Goal: Task Accomplishment & Management: Manage account settings

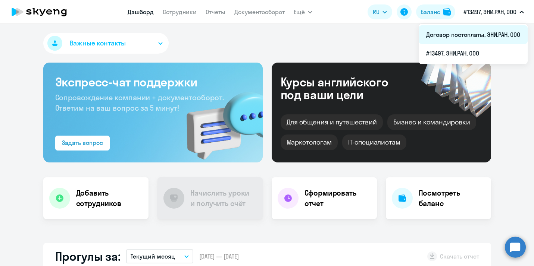
click at [480, 33] on li "Договор постоплаты, ЭНИ.РАН, ООО" at bounding box center [472, 34] width 109 height 19
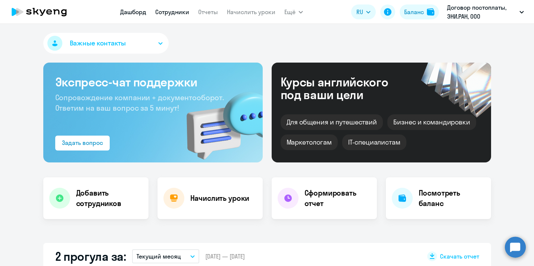
click at [178, 13] on link "Сотрудники" at bounding box center [172, 11] width 34 height 7
select select "30"
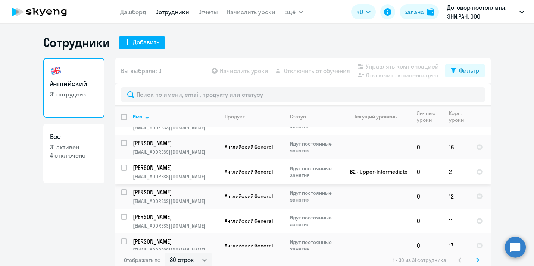
scroll to position [29, 0]
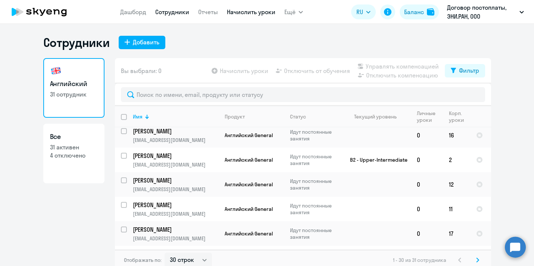
click at [241, 14] on link "Начислить уроки" at bounding box center [251, 11] width 48 height 7
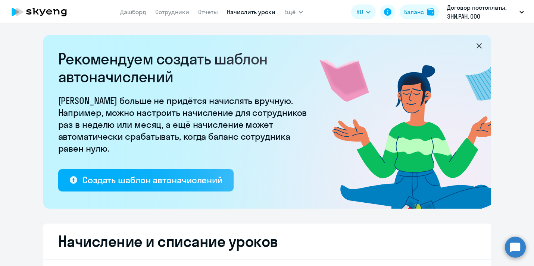
select select "10"
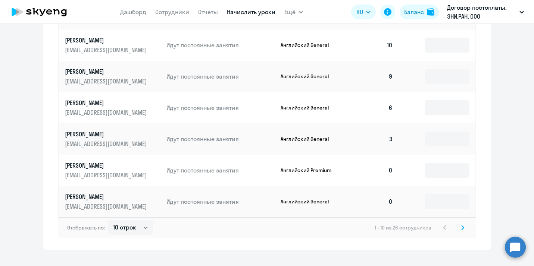
scroll to position [503, 0]
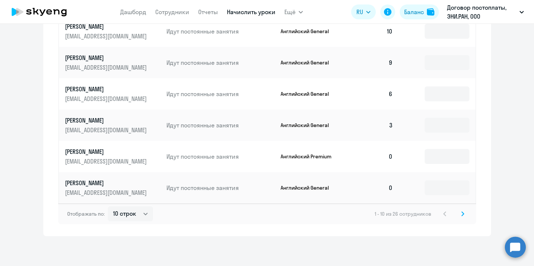
click at [464, 215] on svg-icon at bounding box center [462, 214] width 9 height 9
click at [462, 213] on icon at bounding box center [462, 214] width 2 height 4
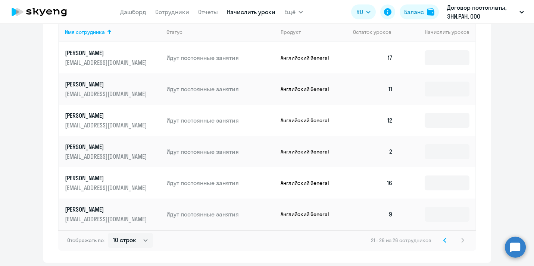
scroll to position [378, 0]
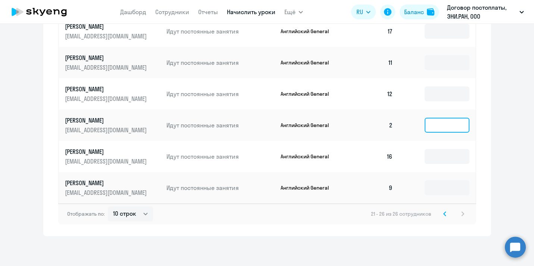
click at [431, 127] on input at bounding box center [446, 125] width 45 height 15
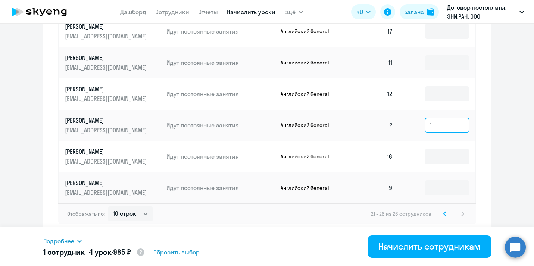
type input "1"
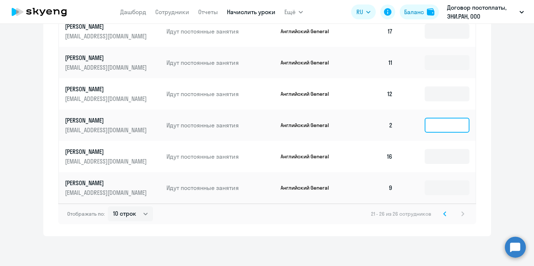
scroll to position [0, 0]
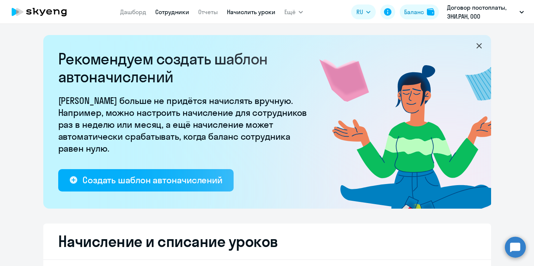
click at [172, 11] on link "Сотрудники" at bounding box center [172, 11] width 34 height 7
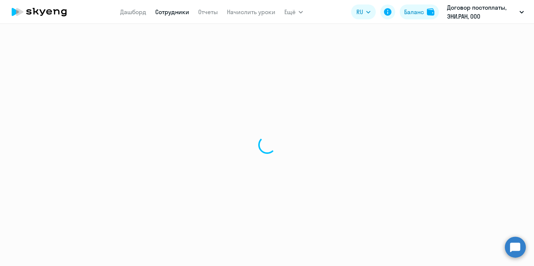
select select "30"
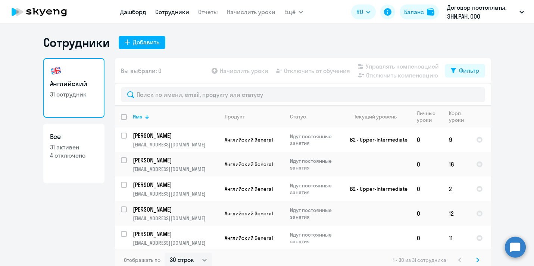
click at [137, 12] on link "Дашборд" at bounding box center [133, 11] width 26 height 7
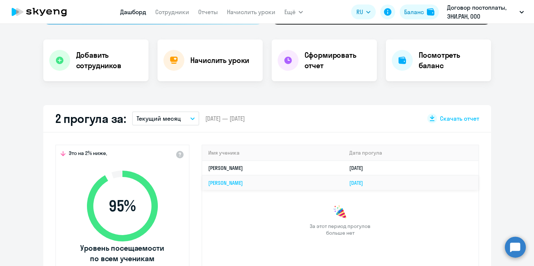
scroll to position [140, 0]
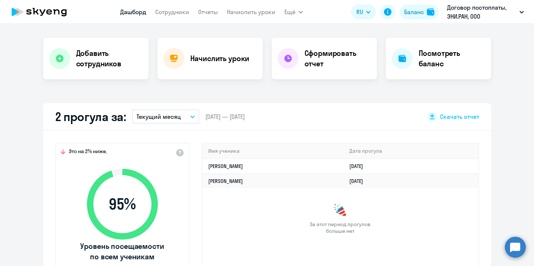
click at [192, 119] on button "Текущий месяц" at bounding box center [165, 117] width 67 height 14
select select "30"
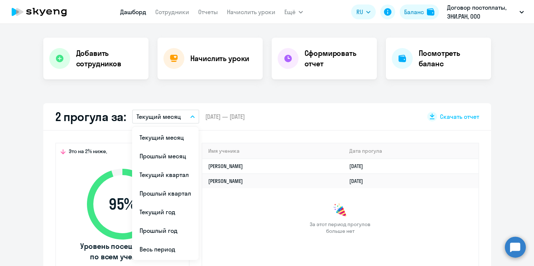
click at [247, 91] on div "Важные контакты Экспресс-чат поддержки Сопровождение компании + документооборот…" at bounding box center [267, 145] width 534 height 242
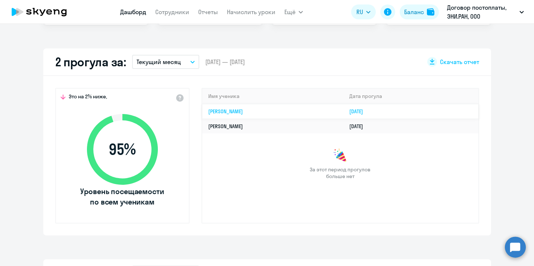
scroll to position [201, 0]
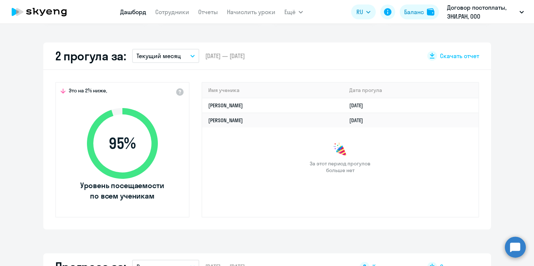
click at [185, 56] on button "Текущий месяц" at bounding box center [165, 56] width 67 height 14
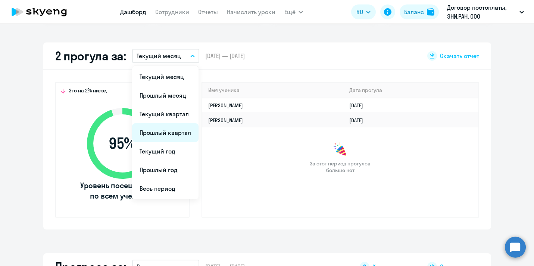
click at [168, 136] on li "Прошлый квартал" at bounding box center [165, 132] width 66 height 19
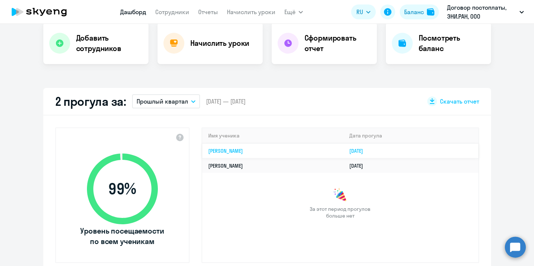
scroll to position [135, 0]
